Goal: Navigation & Orientation: Find specific page/section

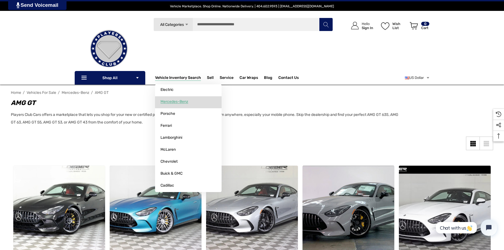
click at [181, 103] on span "Mercedes-Benz" at bounding box center [175, 101] width 28 height 5
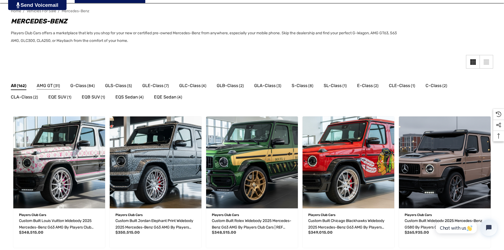
click at [38, 84] on span "AMG GT" at bounding box center [45, 85] width 16 height 7
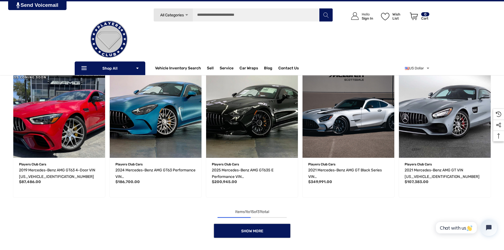
scroll to position [163, 0]
